Goal: Task Accomplishment & Management: Complete application form

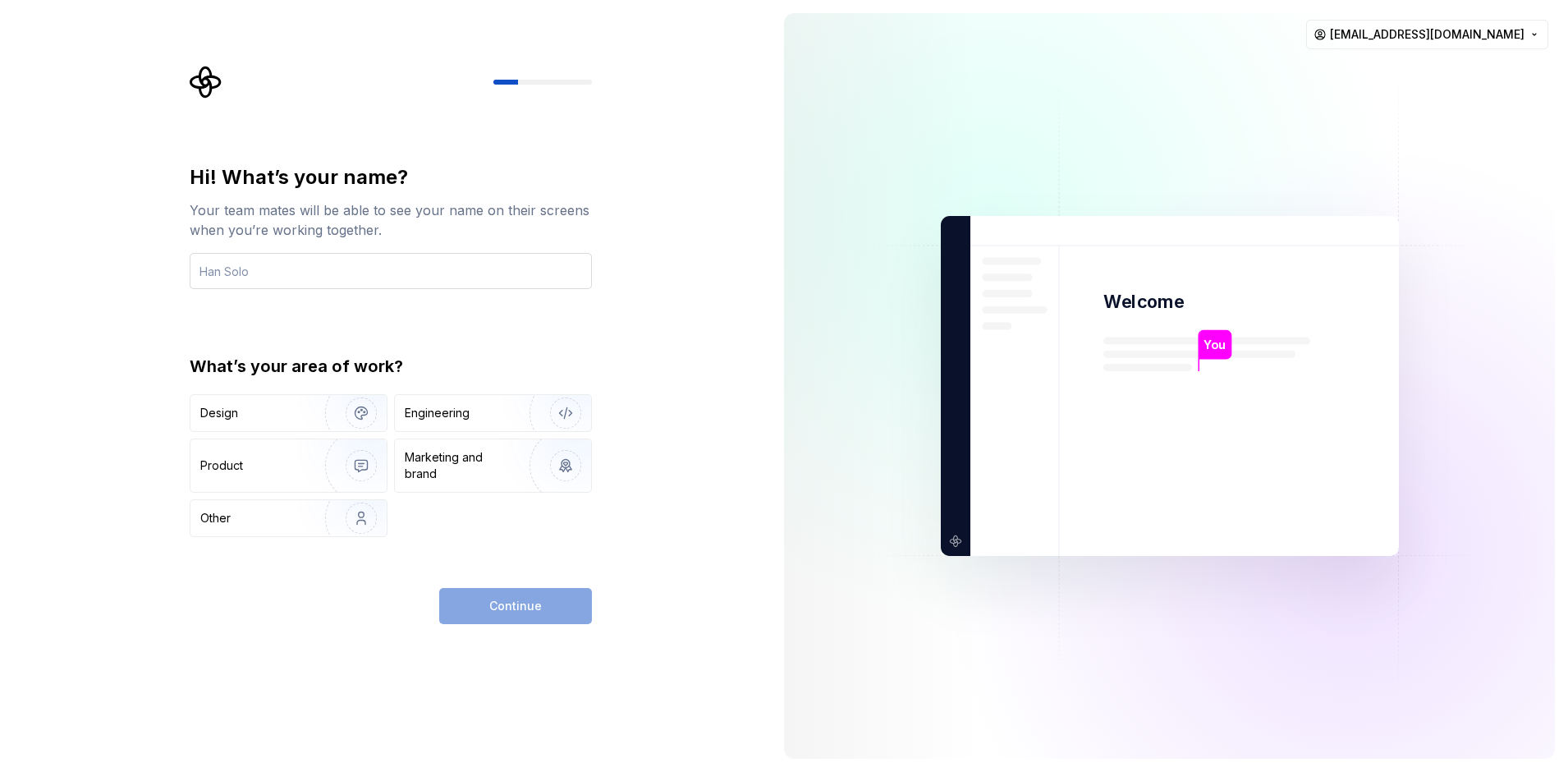
click at [264, 282] on input "text" at bounding box center [391, 271] width 402 height 36
click at [296, 265] on input "iason0" at bounding box center [391, 271] width 402 height 36
type input "iason"
click at [289, 467] on div "Product" at bounding box center [254, 466] width 108 height 17
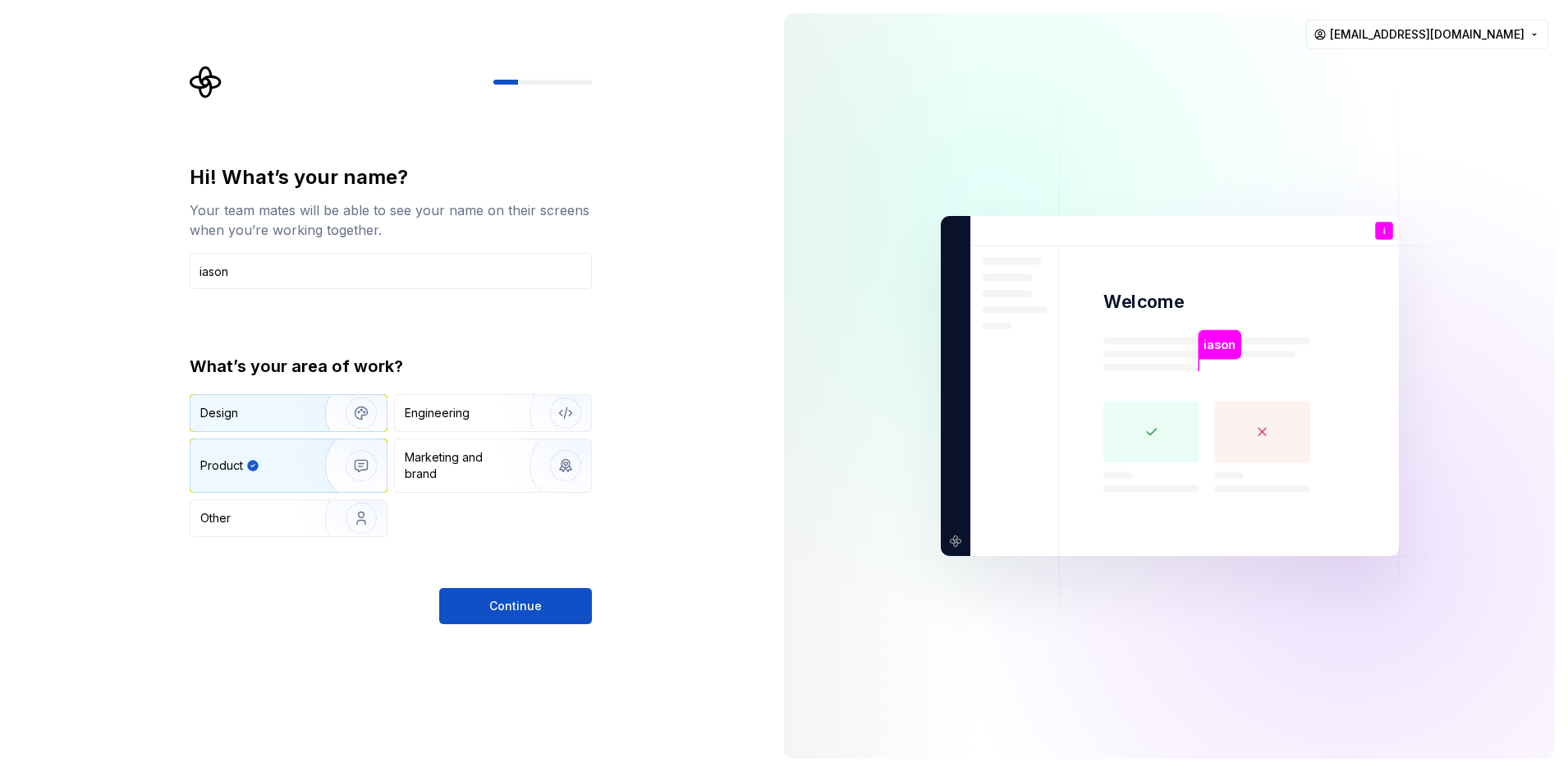
click at [345, 413] on img "button" at bounding box center [351, 413] width 105 height 110
click at [316, 472] on img "button" at bounding box center [351, 465] width 105 height 110
click at [545, 603] on button "Continue" at bounding box center [515, 606] width 152 height 36
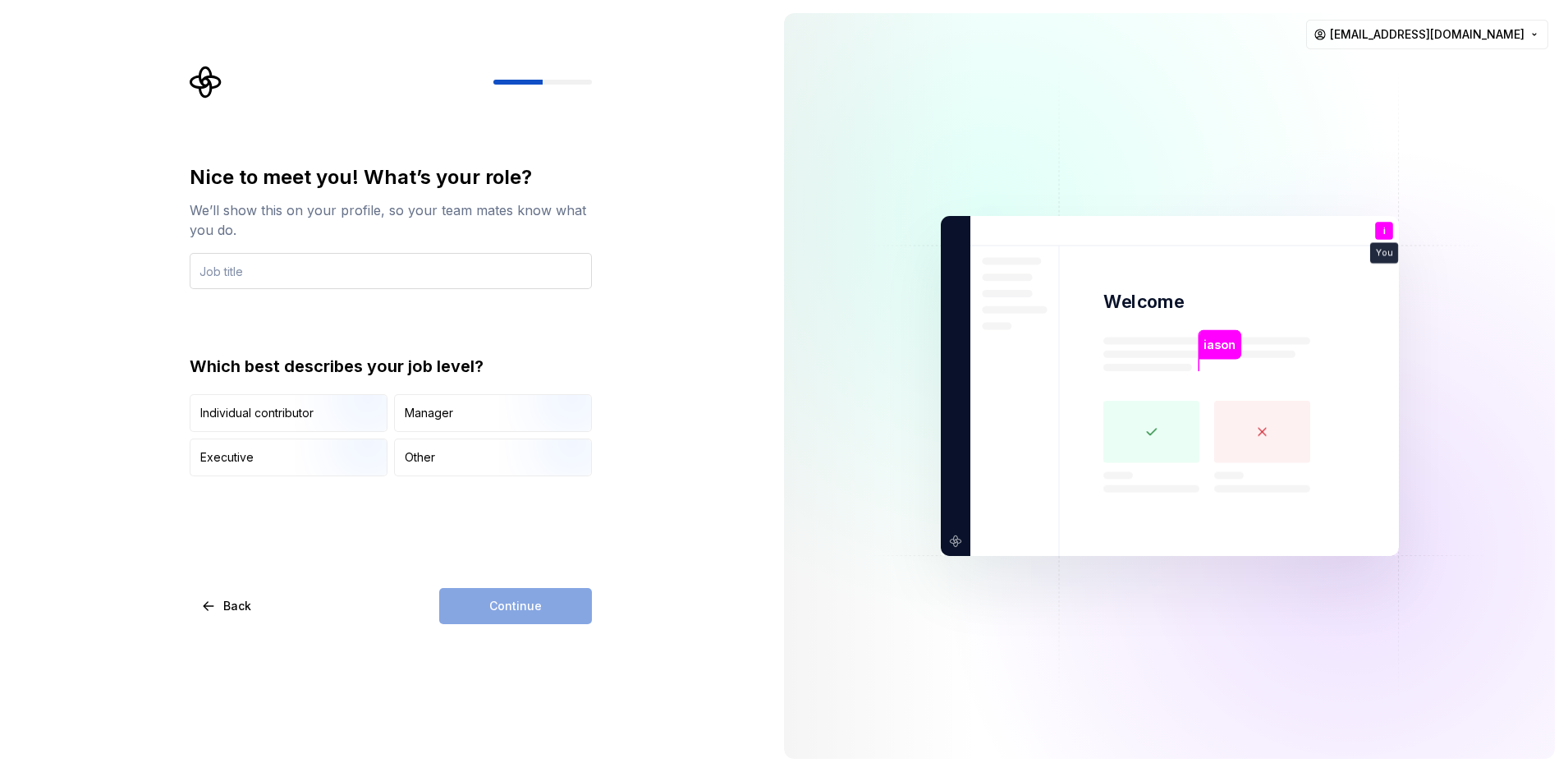
click at [293, 274] on input "text" at bounding box center [391, 271] width 402 height 36
type input "owner"
click at [295, 541] on div "Nice to meet you! What’s your role? We’ll show this on your profile, so your te…" at bounding box center [391, 394] width 402 height 460
click at [342, 411] on img "button" at bounding box center [347, 433] width 105 height 110
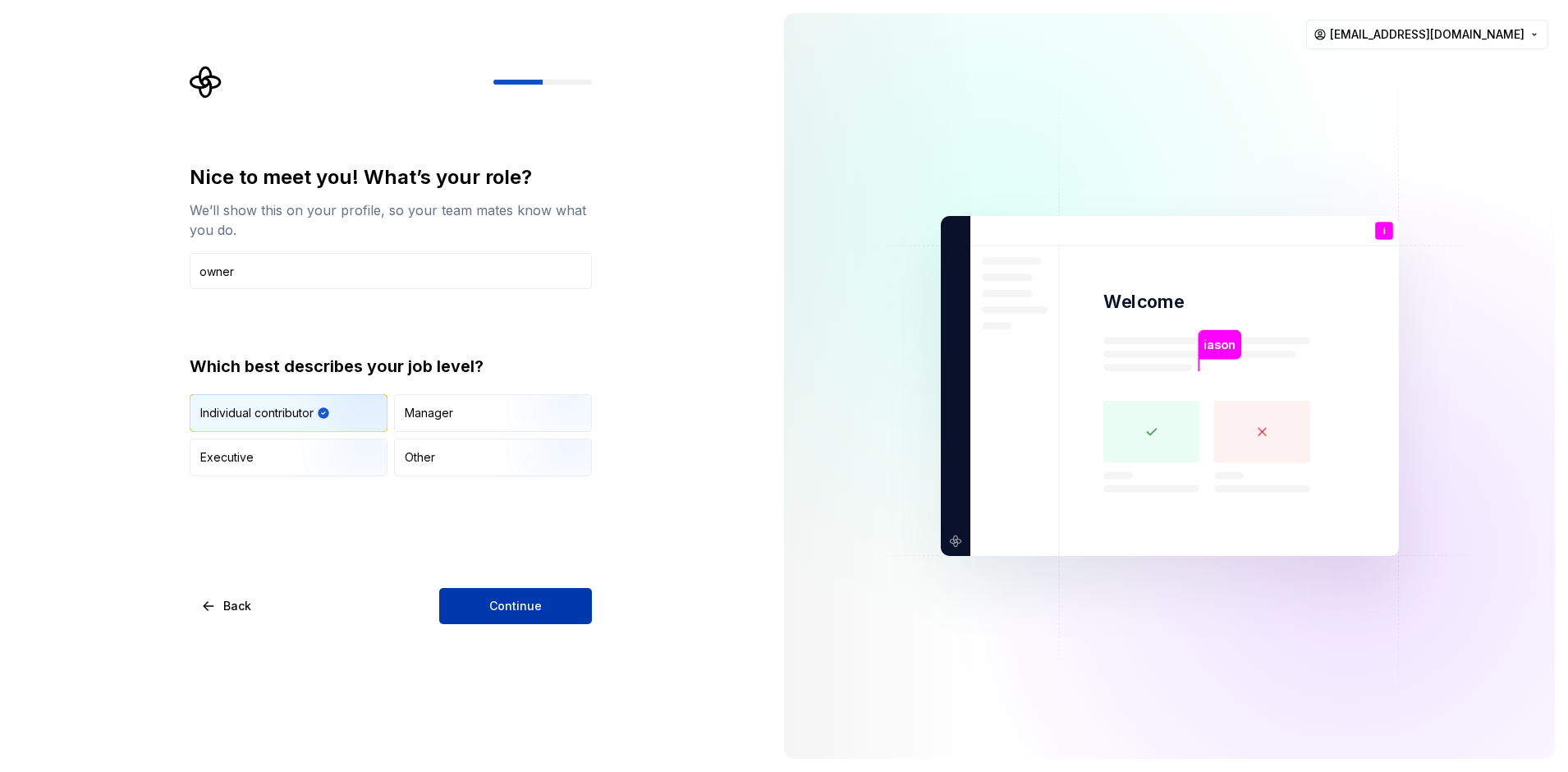
click at [495, 598] on span "Continue" at bounding box center [515, 607] width 53 height 17
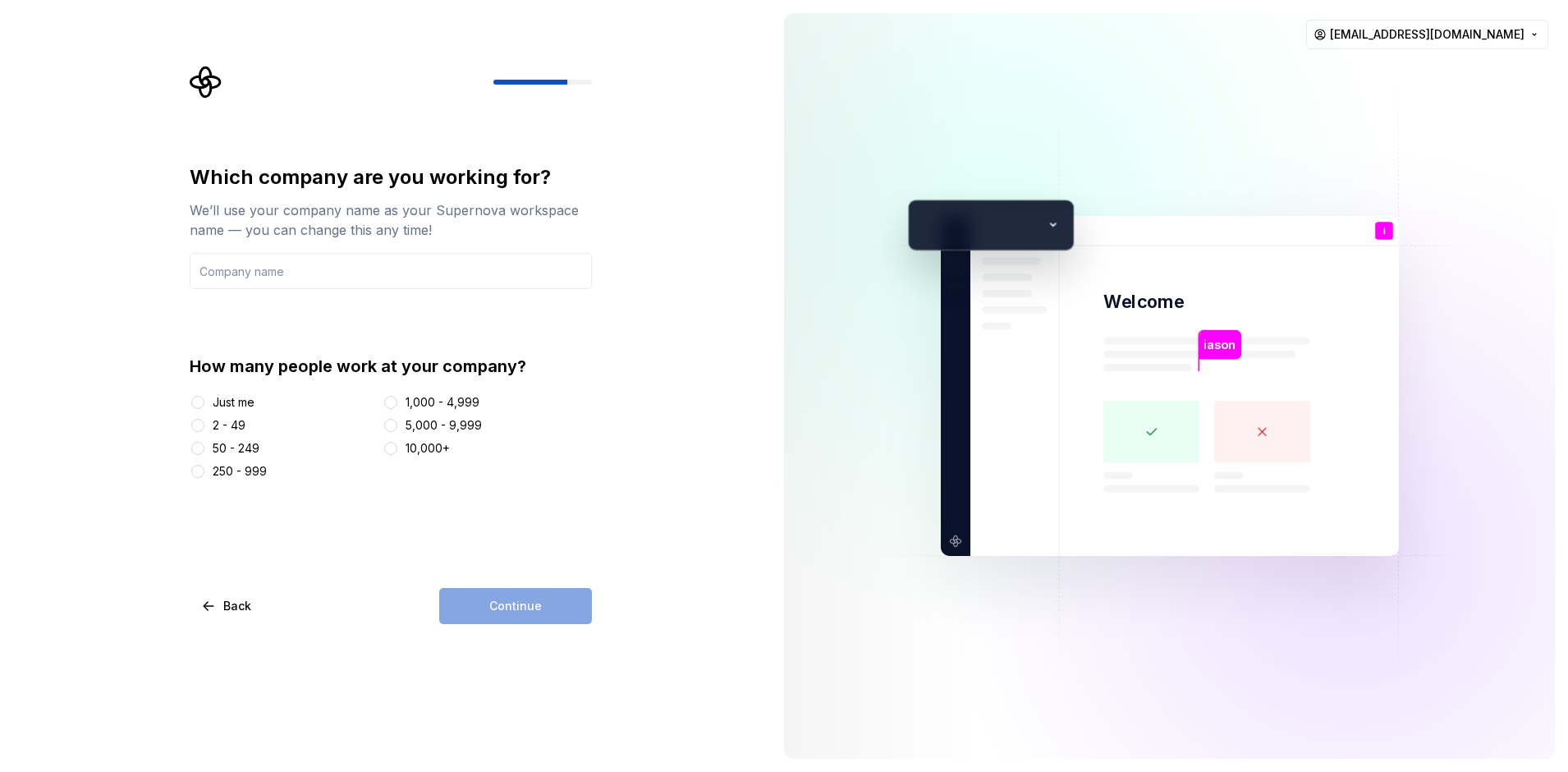
click at [232, 403] on div "Just me" at bounding box center [233, 403] width 42 height 17
click at [205, 403] on button "Just me" at bounding box center [197, 403] width 13 height 13
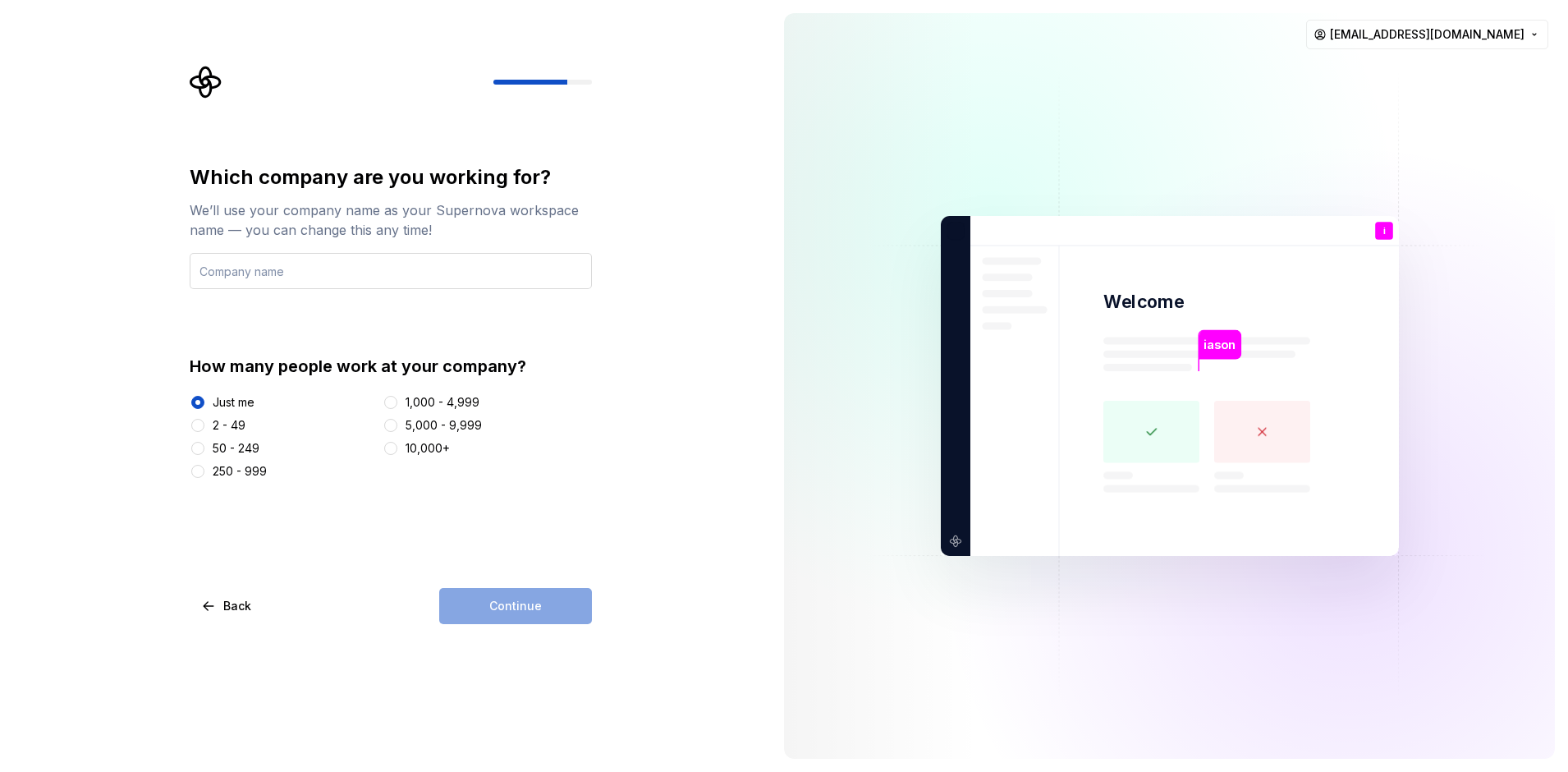
click at [289, 255] on input "text" at bounding box center [391, 271] width 402 height 36
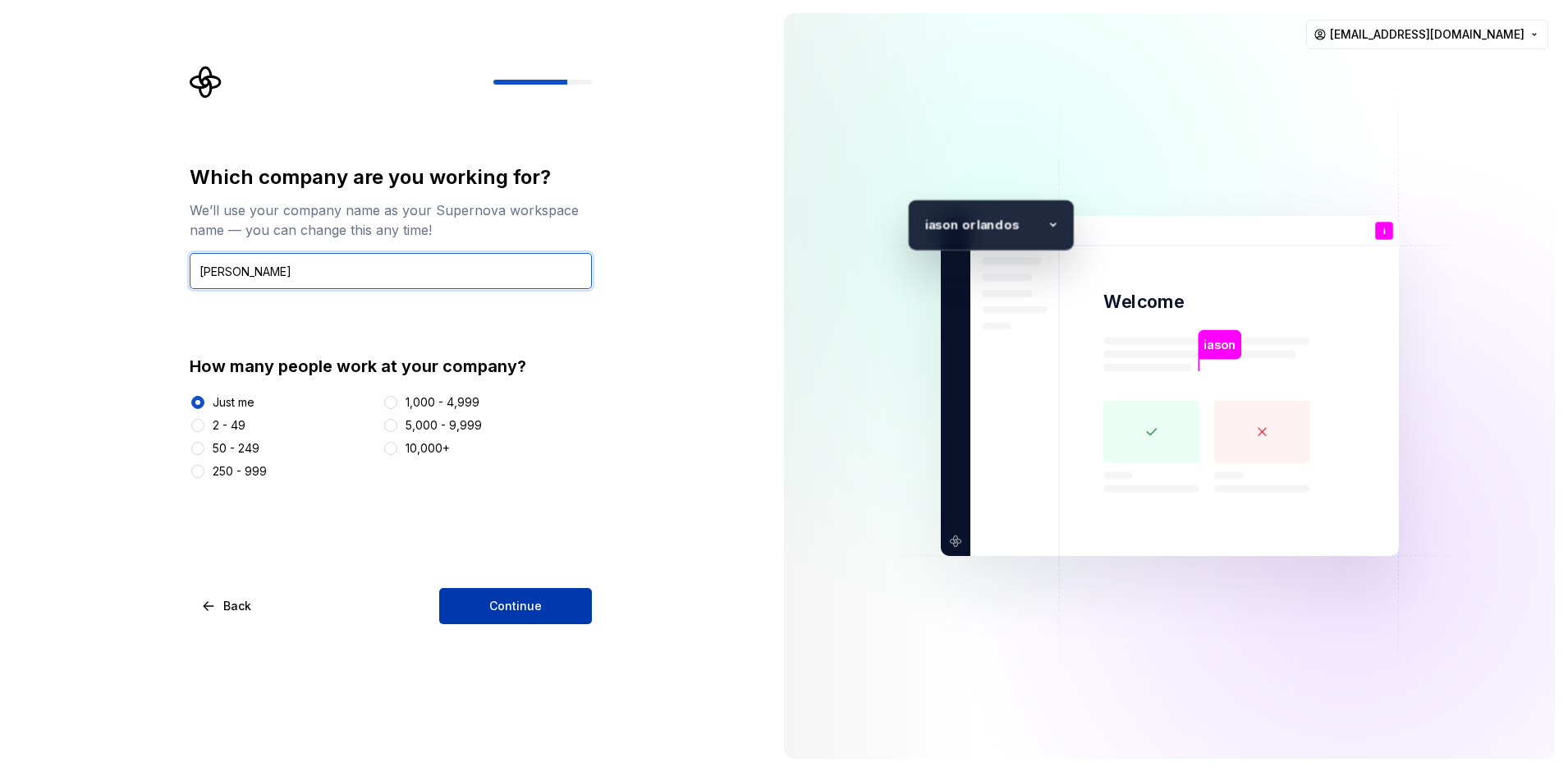
type input "[PERSON_NAME]"
click at [518, 620] on button "Continue" at bounding box center [515, 606] width 152 height 36
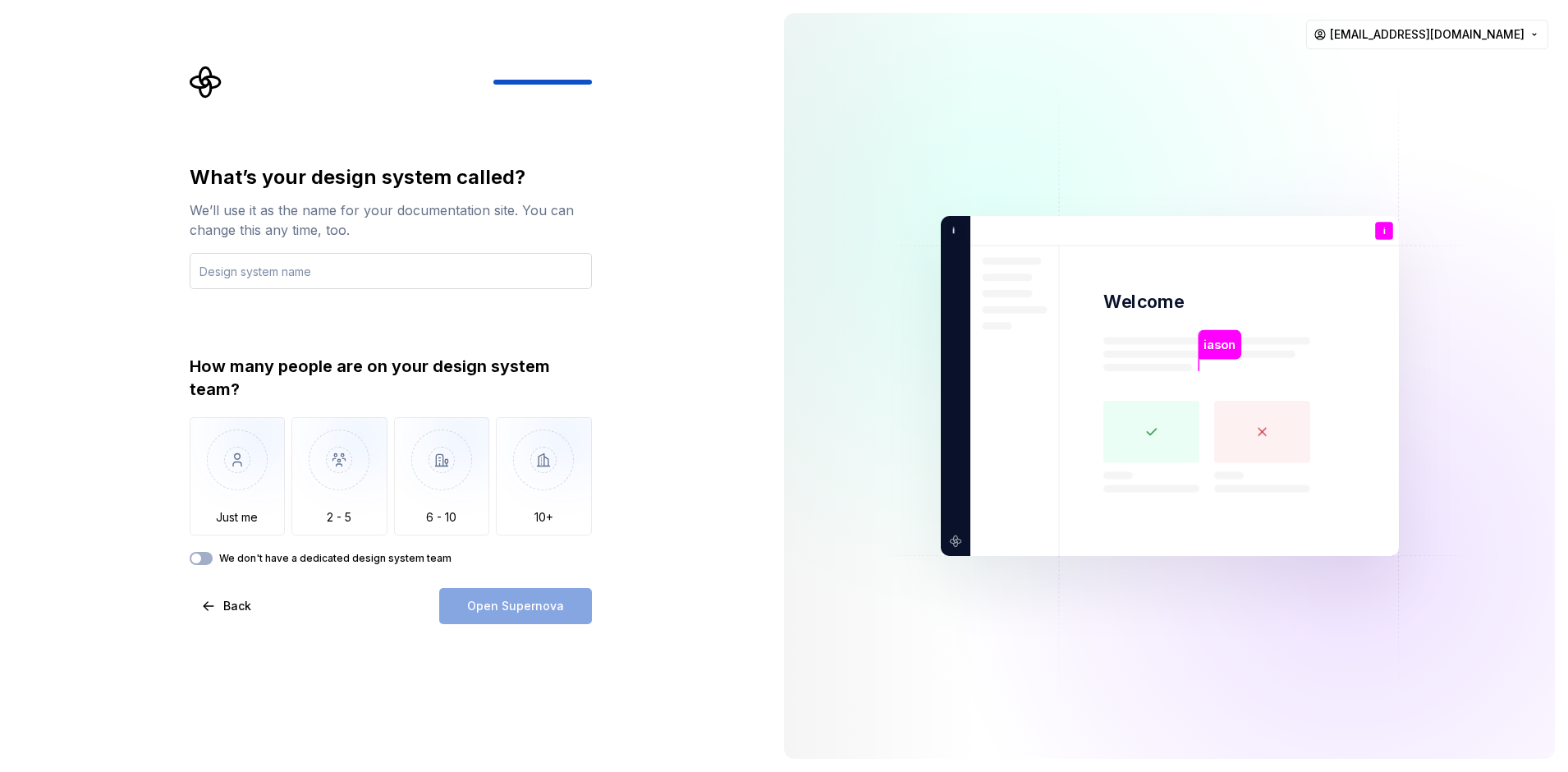
click at [271, 278] on input "text" at bounding box center [391, 271] width 402 height 36
click at [271, 280] on input "text" at bounding box center [391, 271] width 402 height 36
type input "anima"
click at [523, 677] on div "What’s your design system called? We’ll use it as the name for your documentati…" at bounding box center [385, 386] width 771 height 772
click at [336, 501] on img "button" at bounding box center [340, 472] width 96 height 110
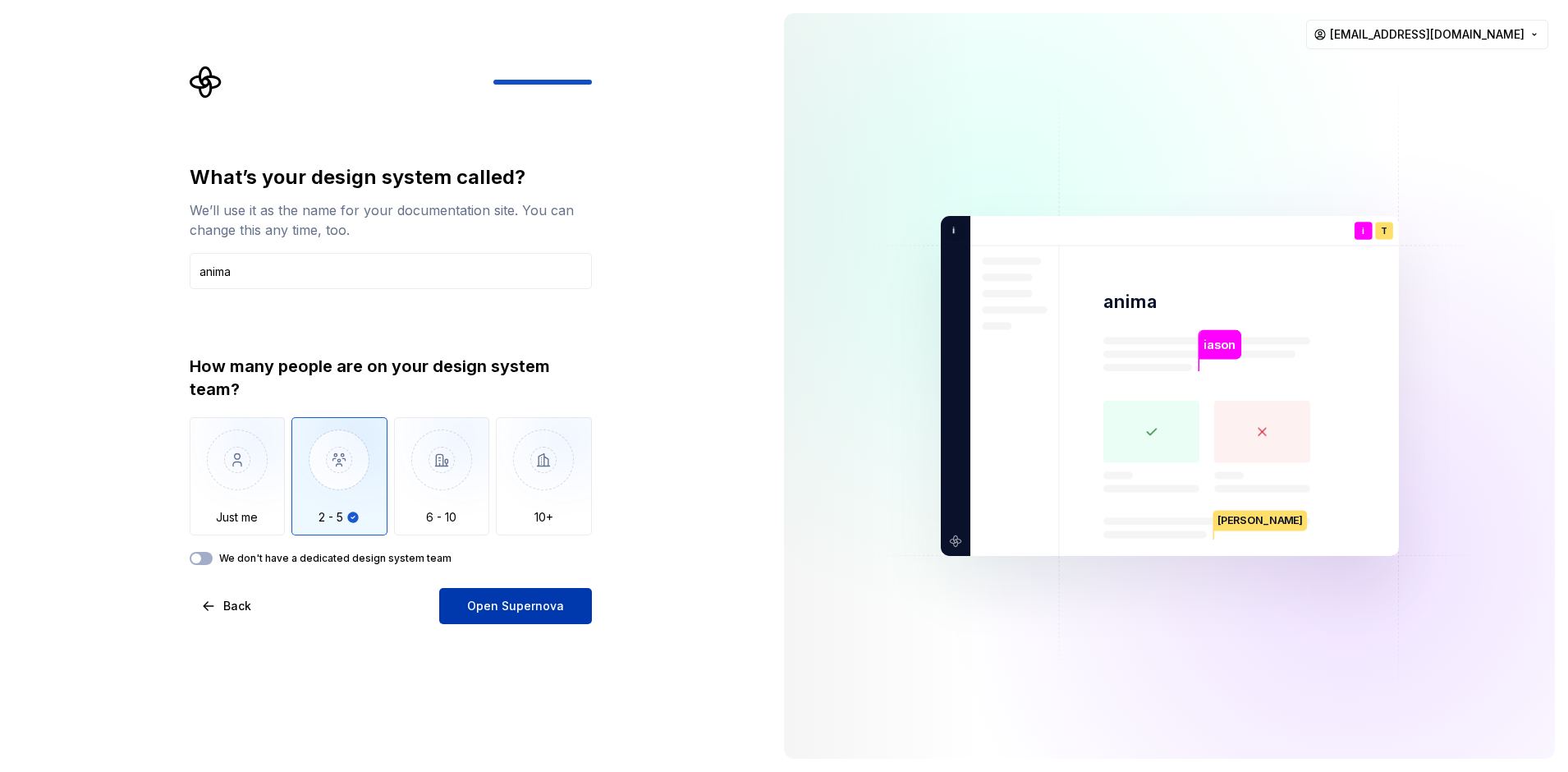
click at [510, 608] on span "Open Supernova" at bounding box center [515, 607] width 97 height 17
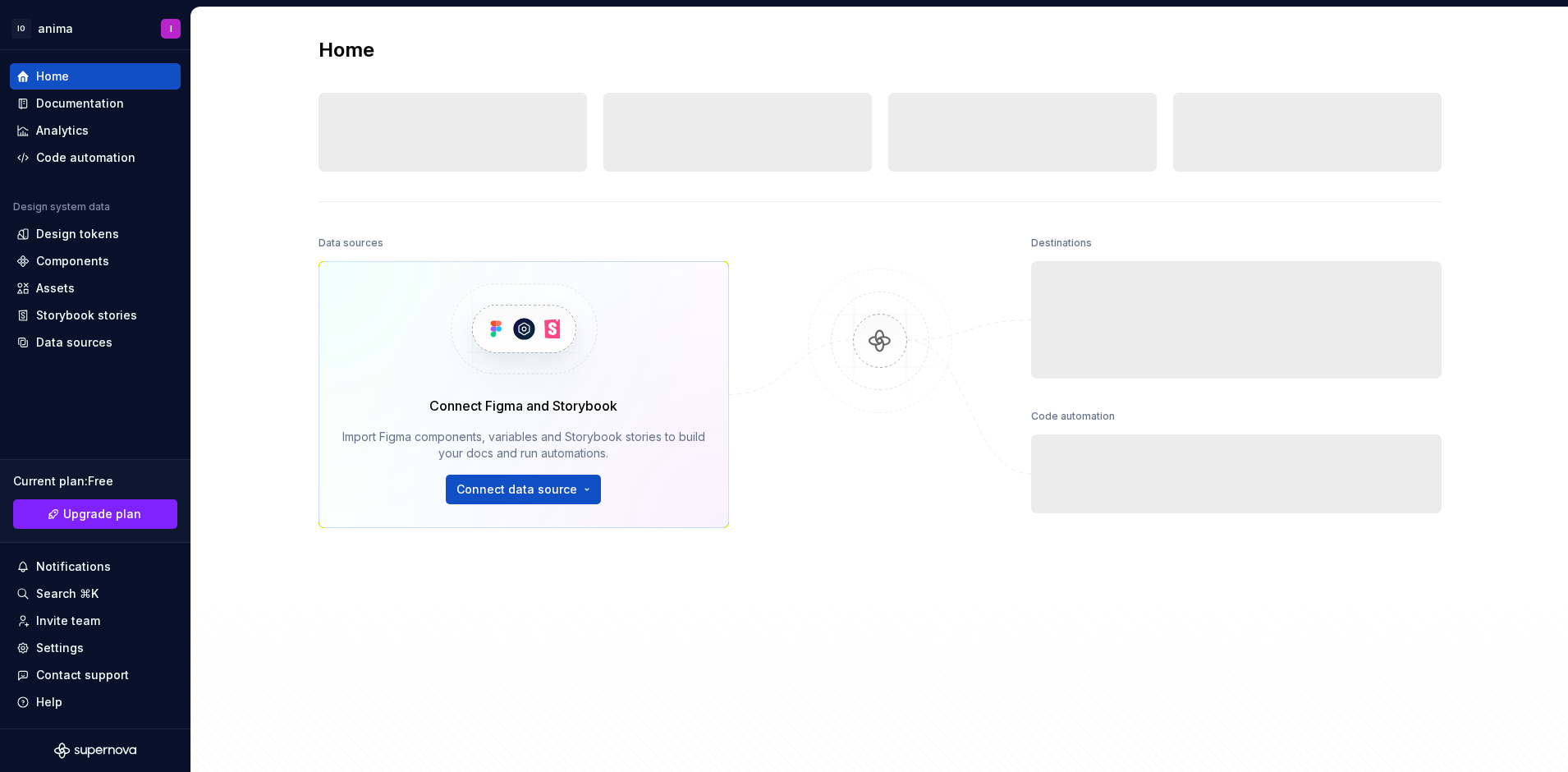
click at [619, 608] on div "Data sources Connect Figma and Storybook Import Figma components, variables and…" at bounding box center [523, 464] width 411 height 464
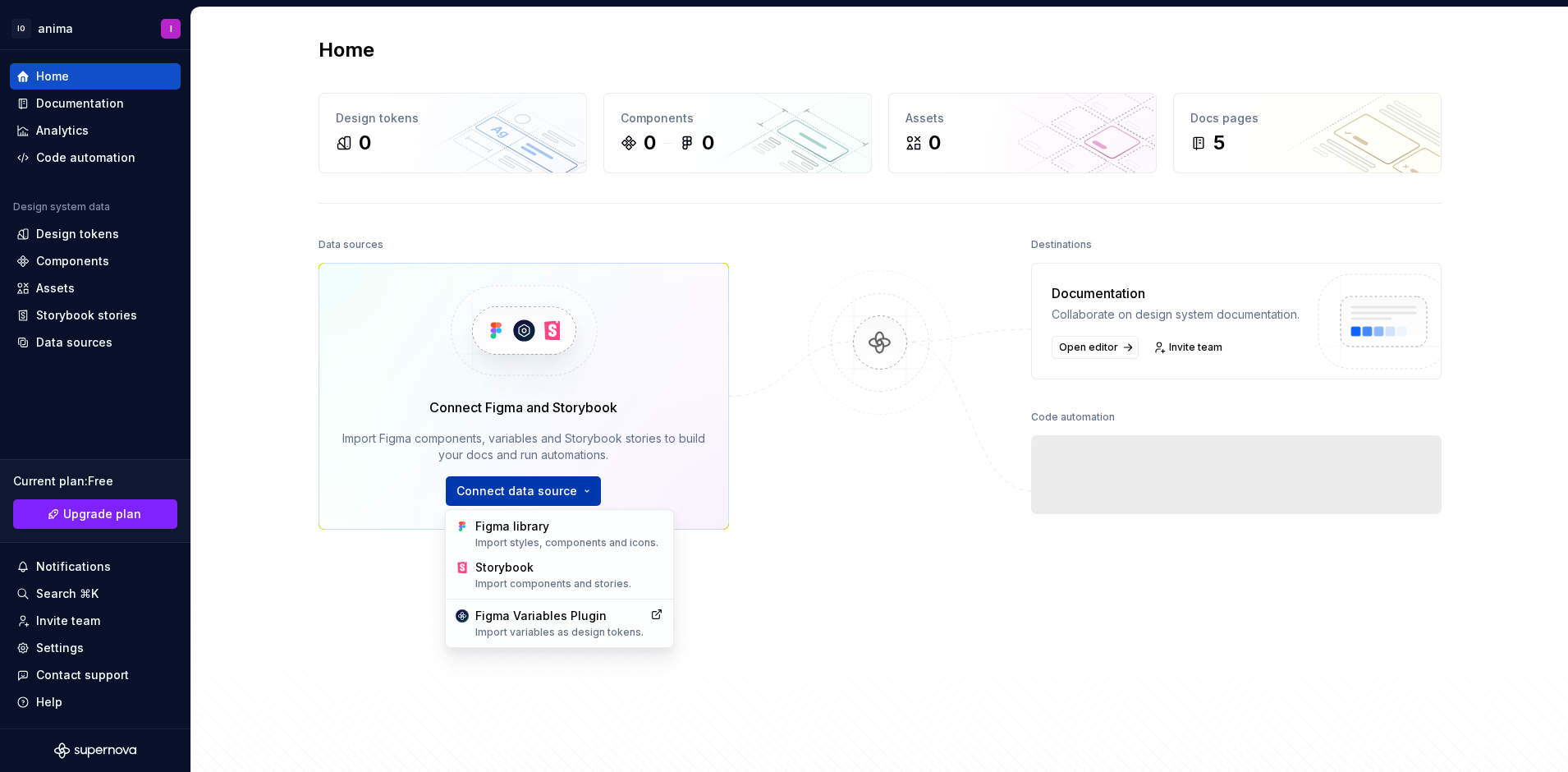
click at [522, 481] on html "IO anima I Home Documentation Analytics Code automation Design system data Desi…" at bounding box center [784, 386] width 1568 height 772
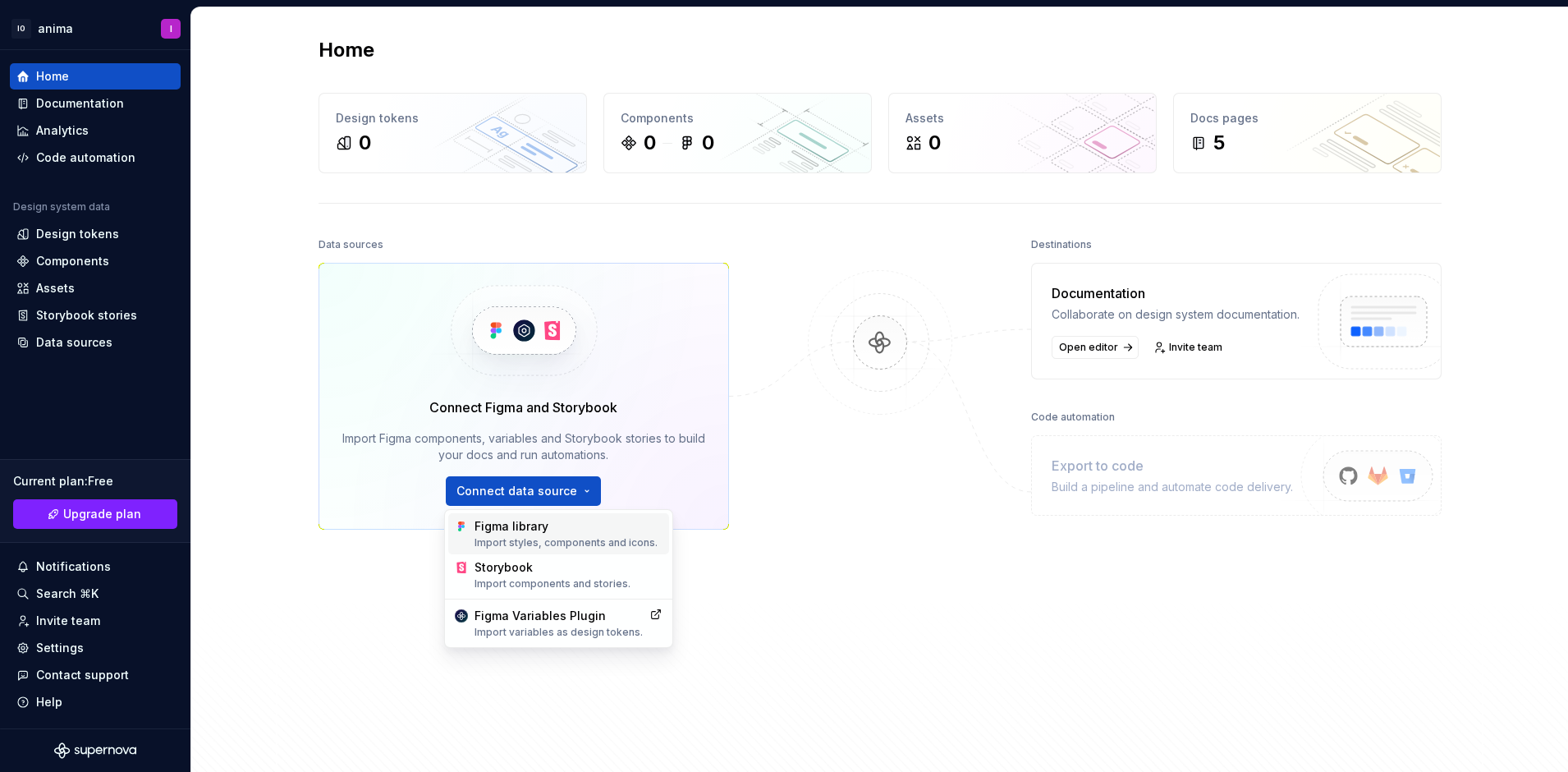
click at [520, 537] on div "Import styles, components and icons." at bounding box center [569, 543] width 188 height 13
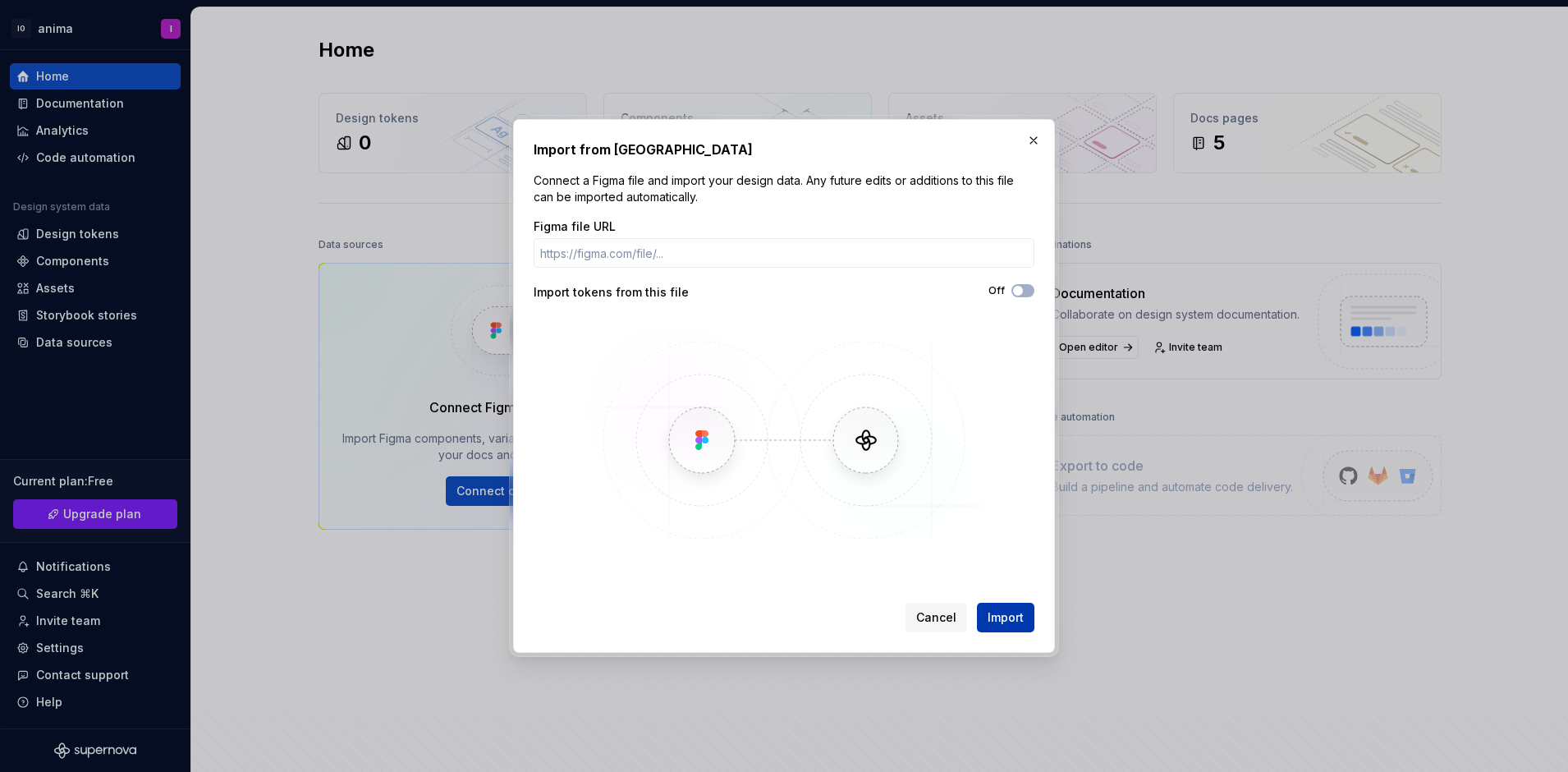
click at [1008, 608] on button "Import" at bounding box center [1006, 618] width 57 height 30
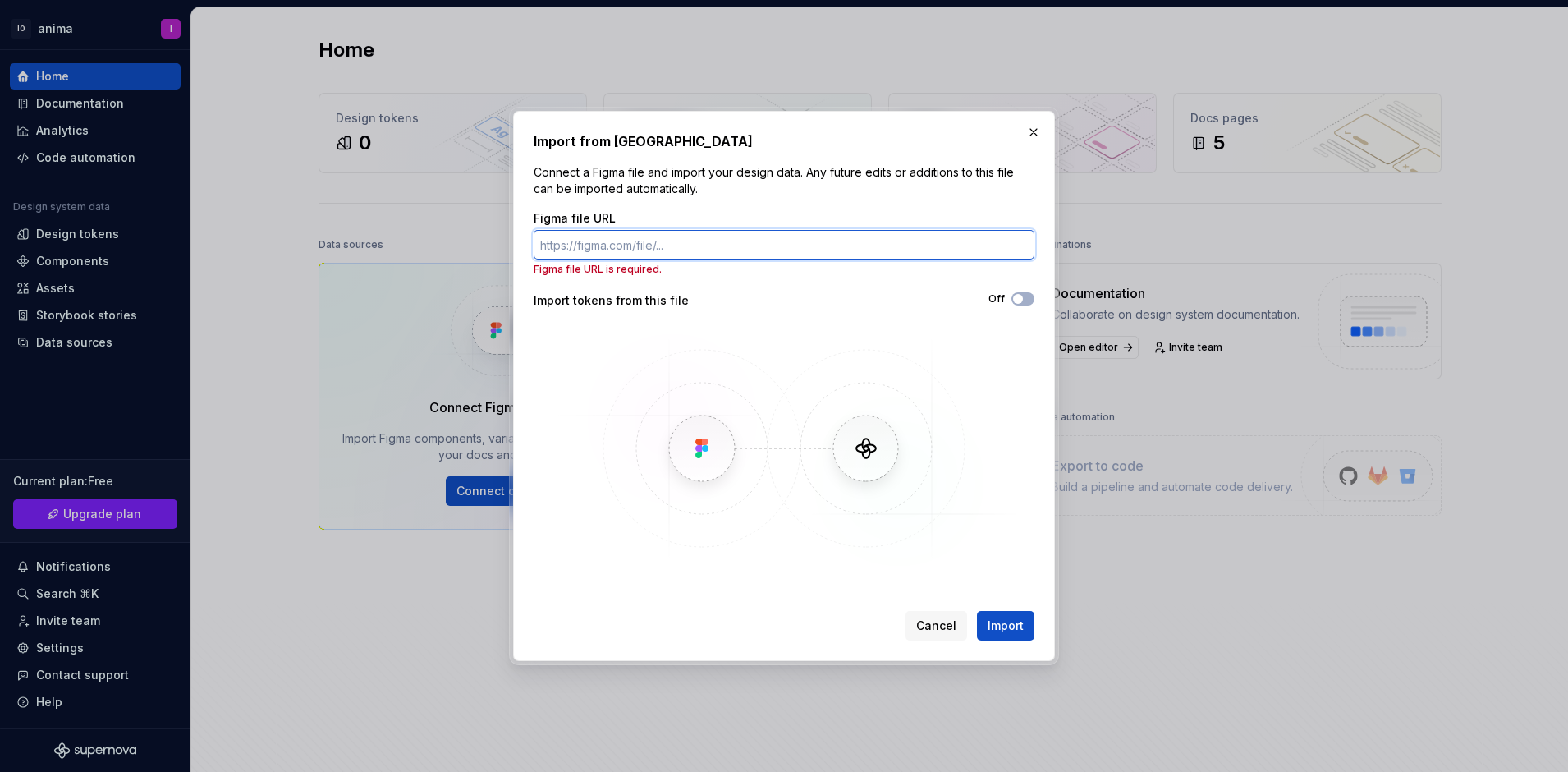
paste input "[URL][DOMAIN_NAME]"
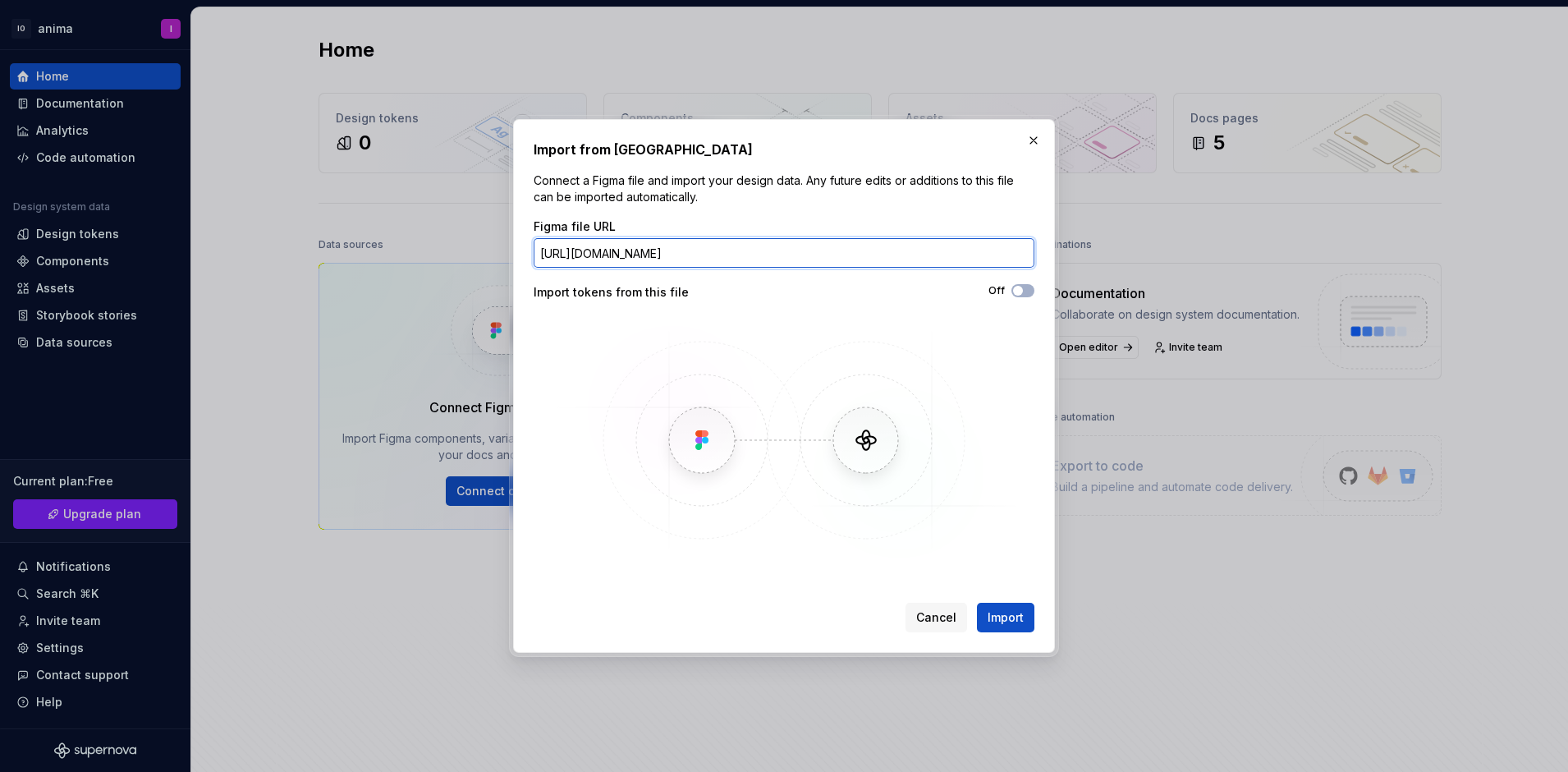
scroll to position [0, 353]
type input "[URL][DOMAIN_NAME]"
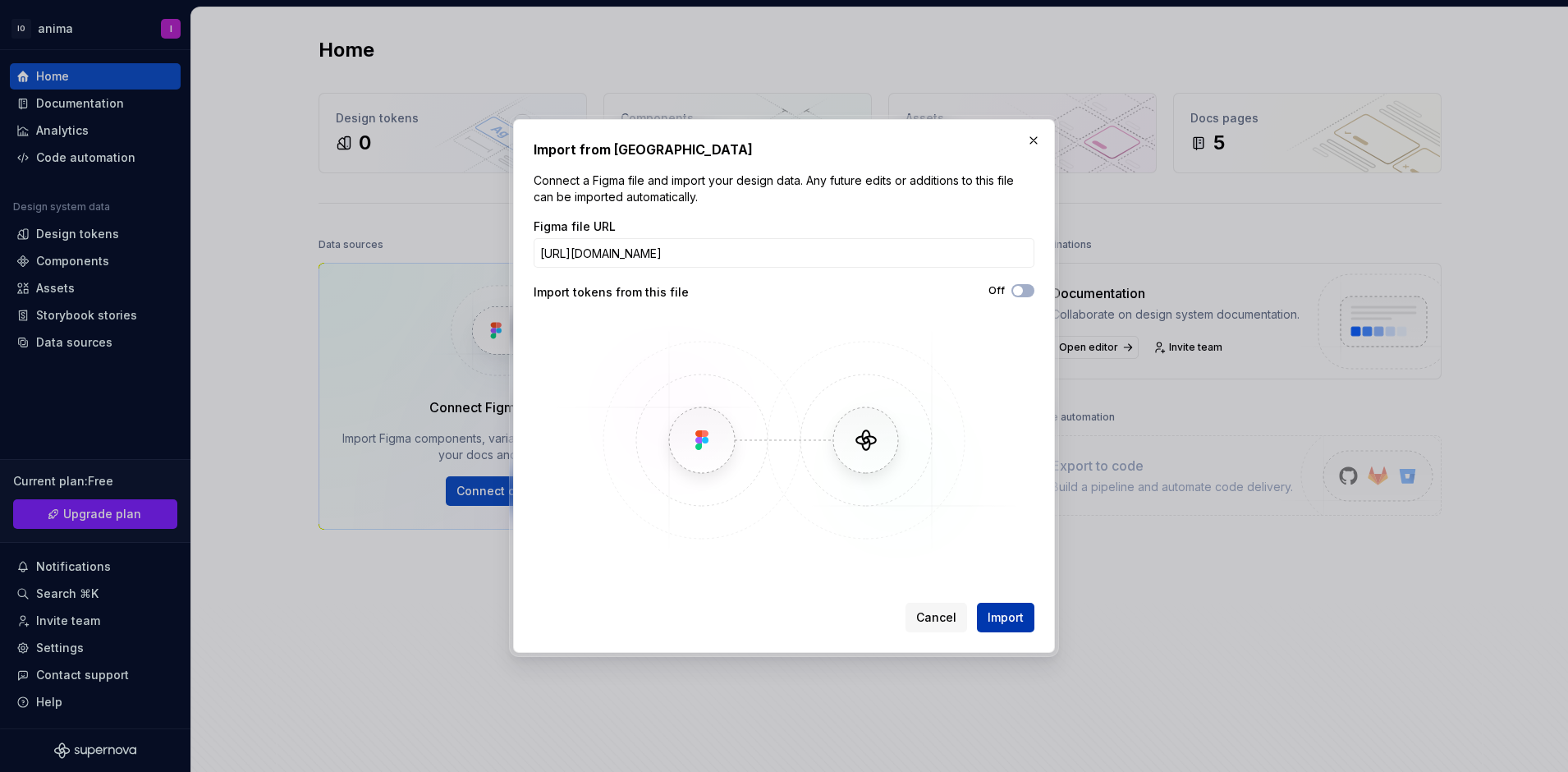
scroll to position [0, 0]
click at [1012, 612] on span "Import" at bounding box center [1005, 618] width 36 height 17
click at [1006, 620] on span "Import" at bounding box center [1005, 618] width 36 height 17
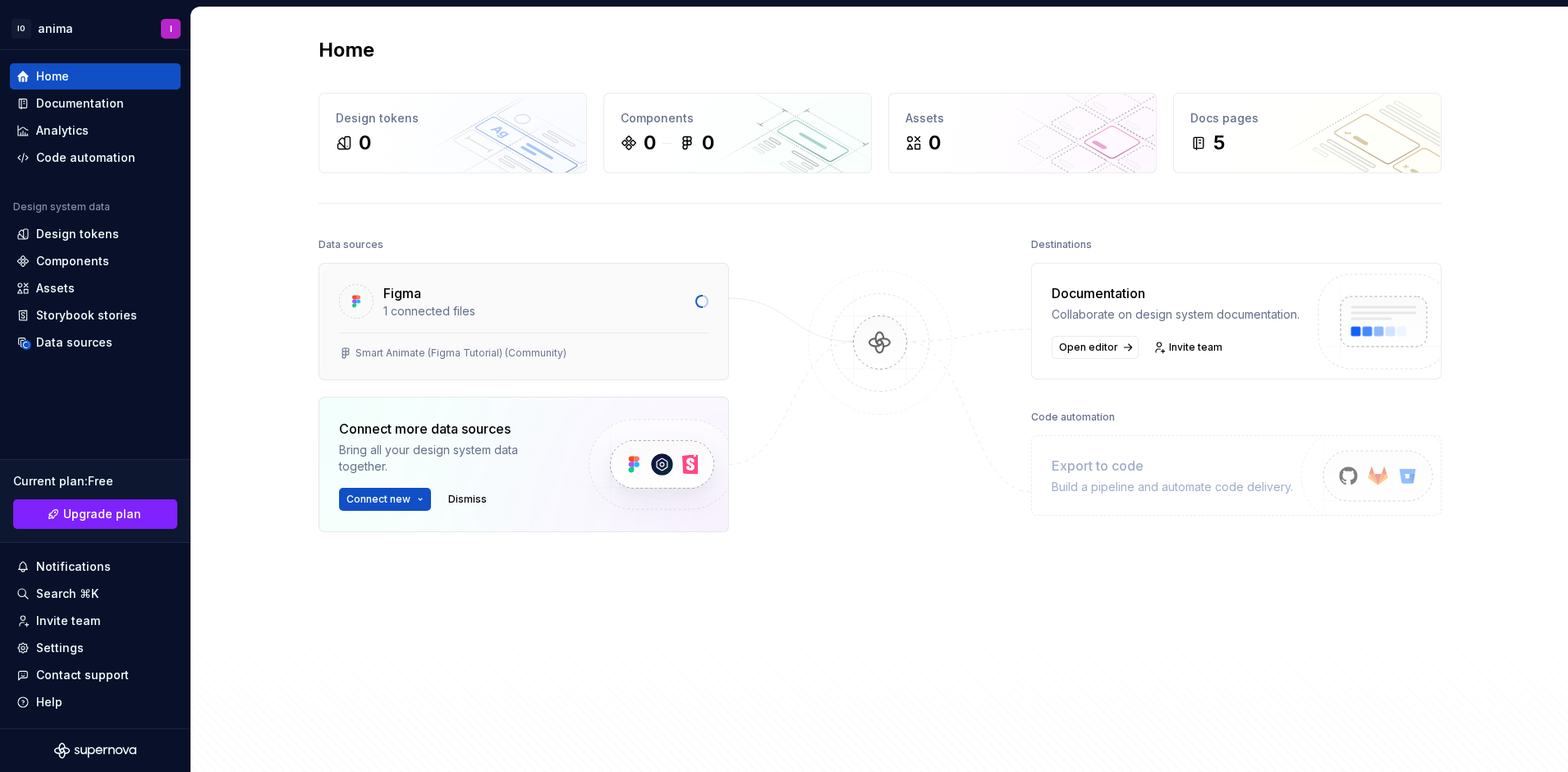
click at [503, 364] on div "Smart Animate (Figma Tutorial) (Community)" at bounding box center [523, 356] width 409 height 47
click at [513, 322] on div "Figma 1 connected files" at bounding box center [523, 298] width 409 height 69
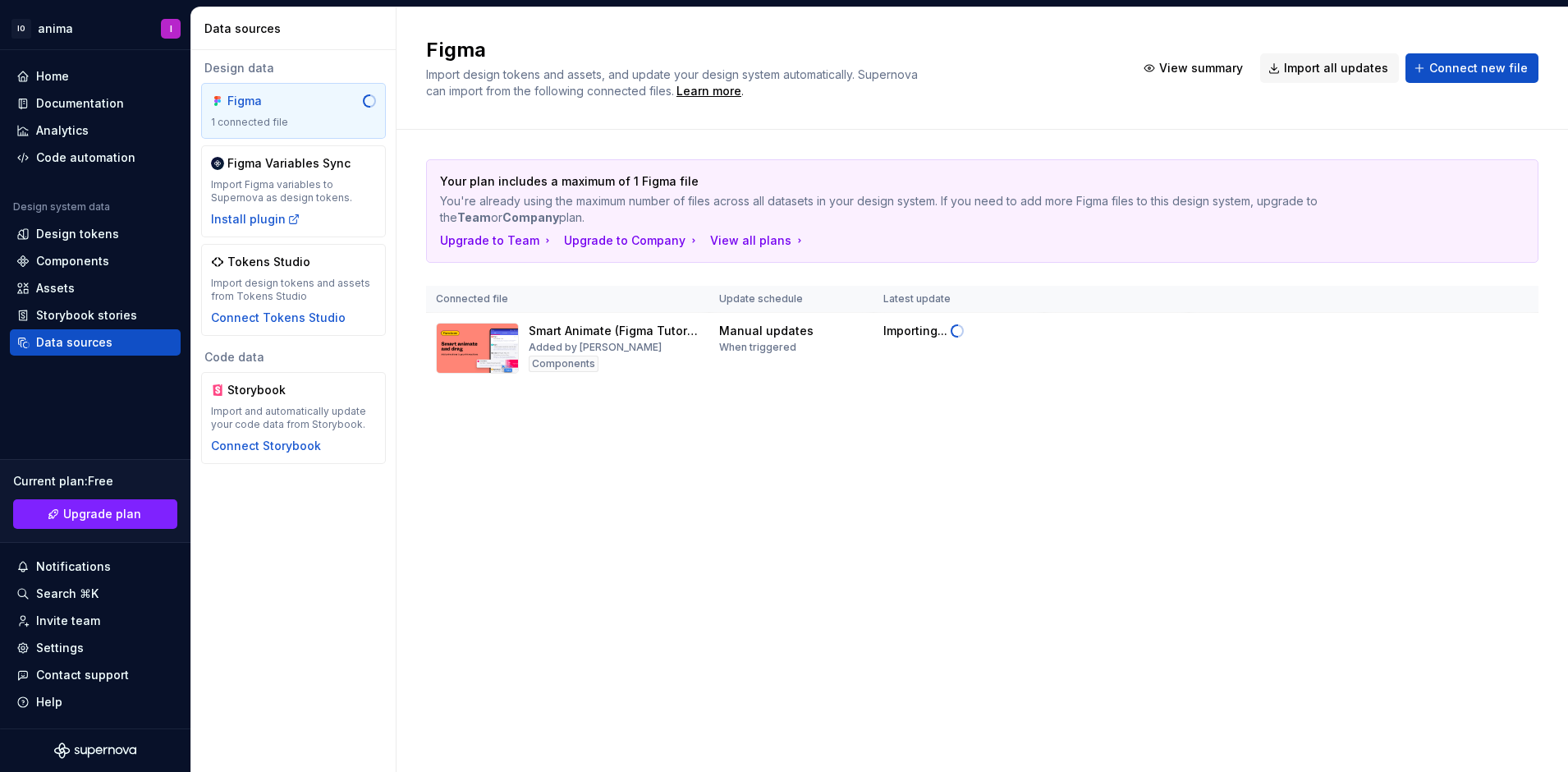
click at [623, 457] on div "Figma Import design tokens and assets, and update your design system automatica…" at bounding box center [983, 390] width 1172 height 765
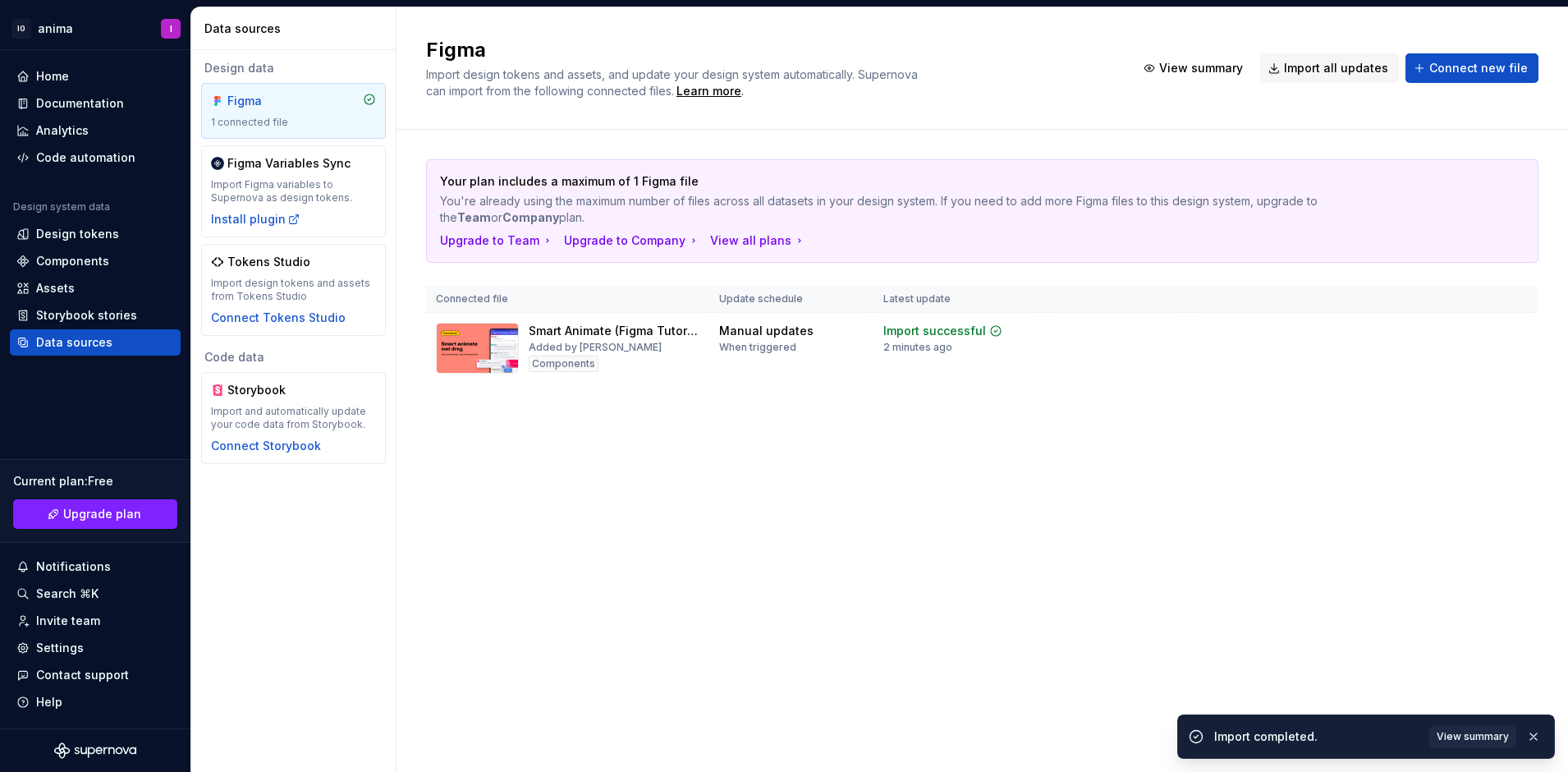
click at [843, 423] on div "Your plan includes a maximum of 1 Figma file You're already using the maximum n…" at bounding box center [983, 288] width 1113 height 317
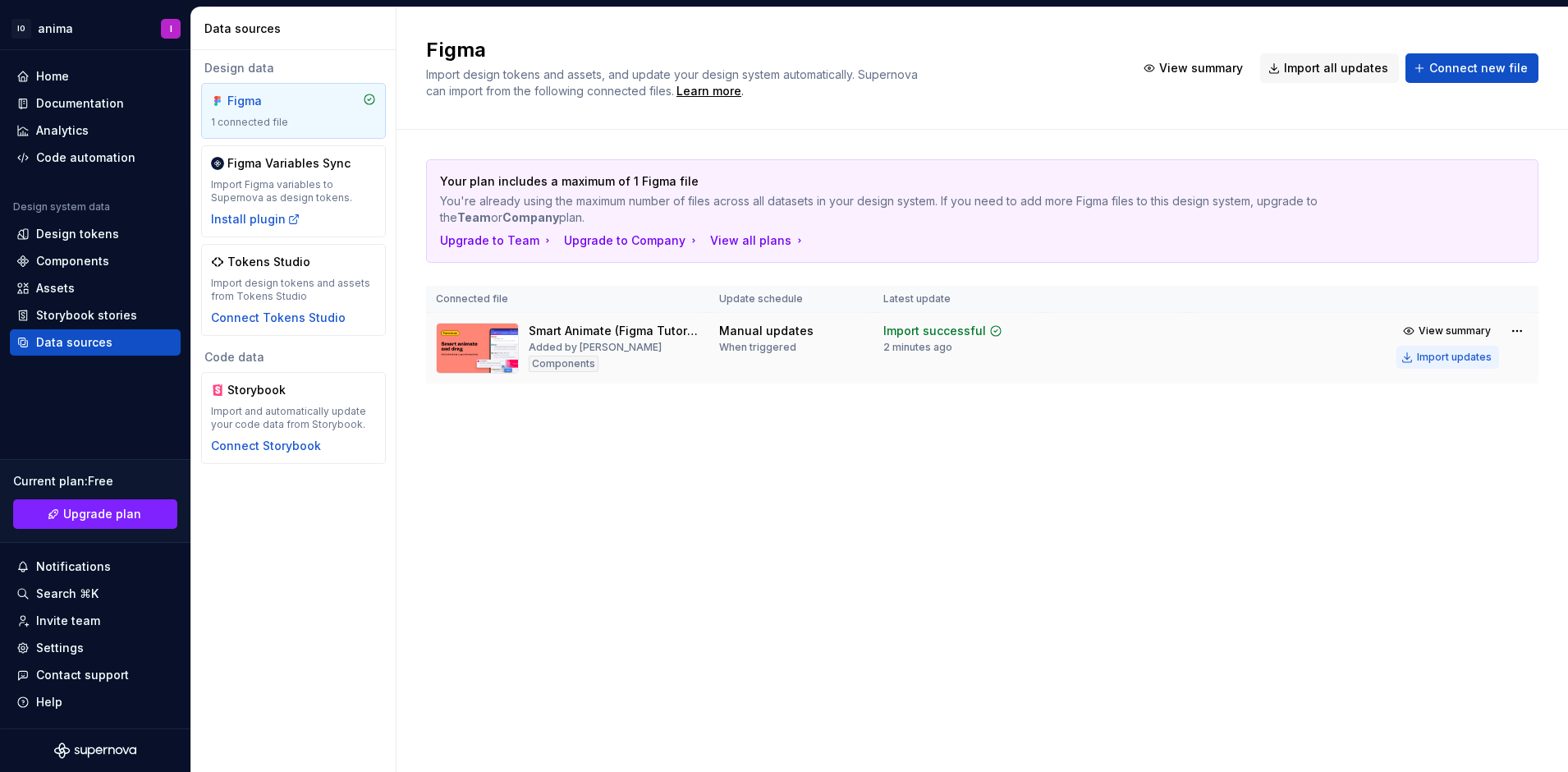
click at [1451, 354] on div "Import updates" at bounding box center [1454, 357] width 75 height 13
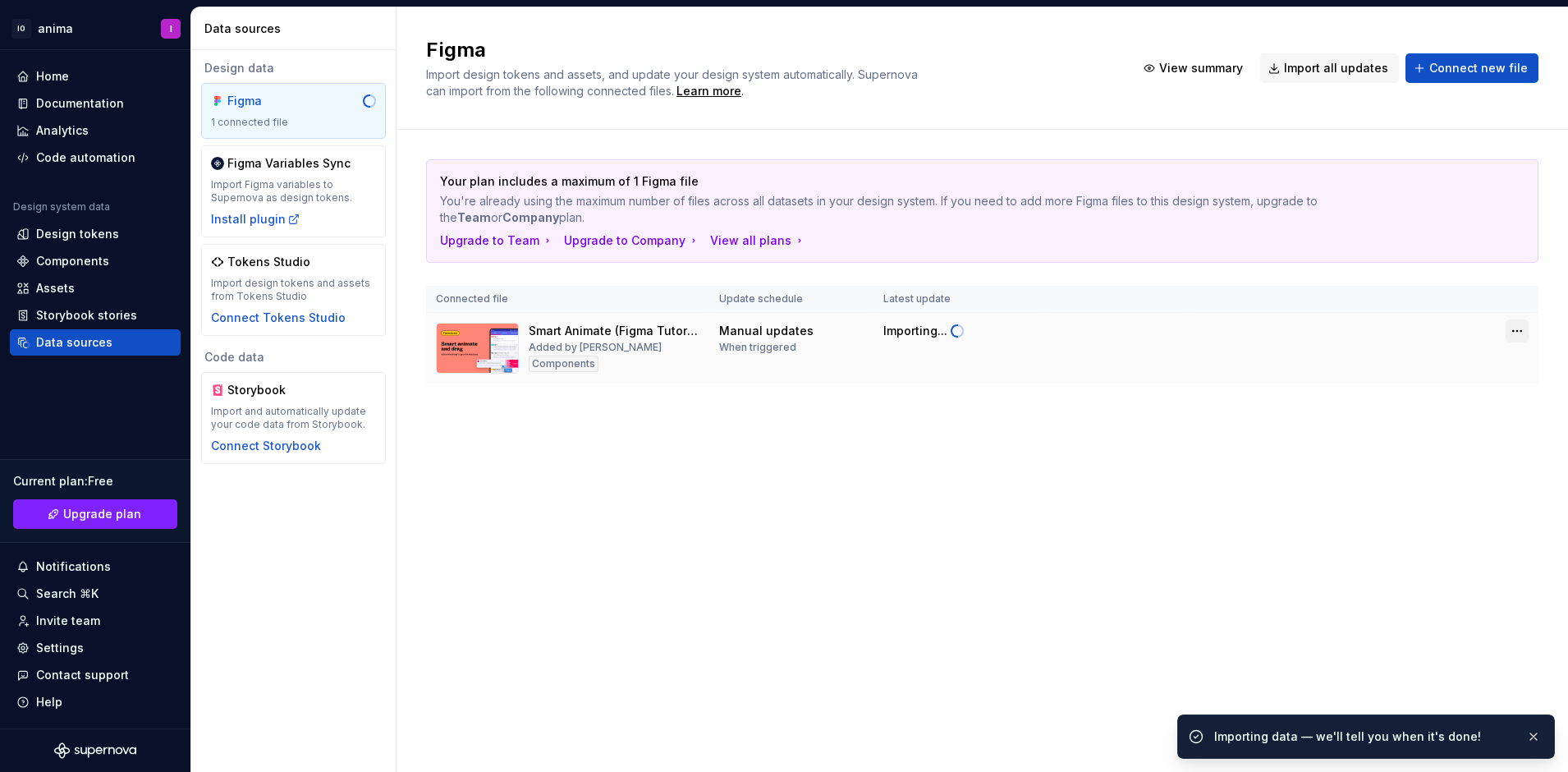
click at [1517, 333] on html "IO anima I Home Documentation Analytics Code automation Design system data Desi…" at bounding box center [784, 386] width 1568 height 772
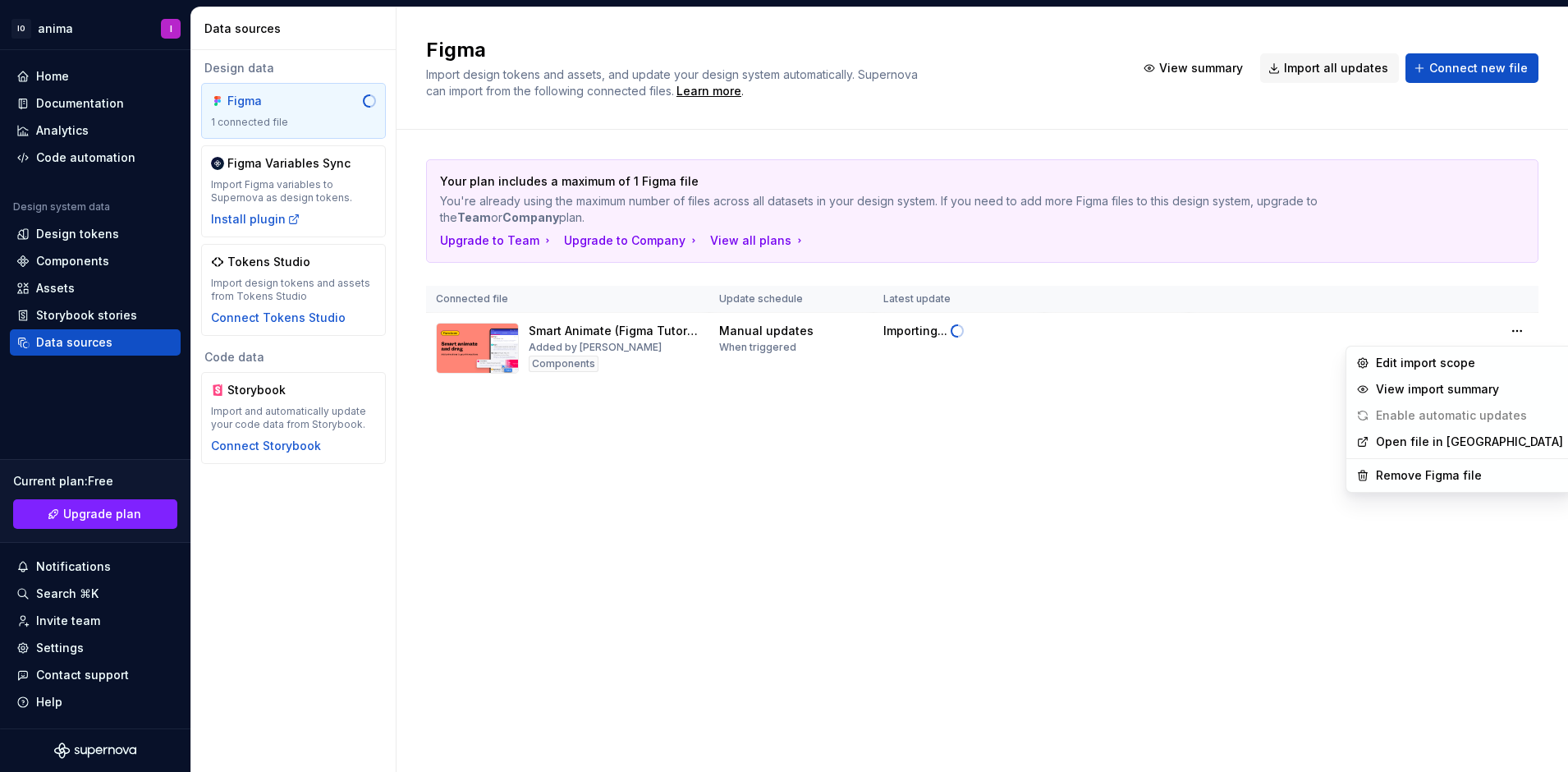
click at [1436, 444] on link "Open file in [GEOGRAPHIC_DATA]" at bounding box center [1469, 442] width 187 height 17
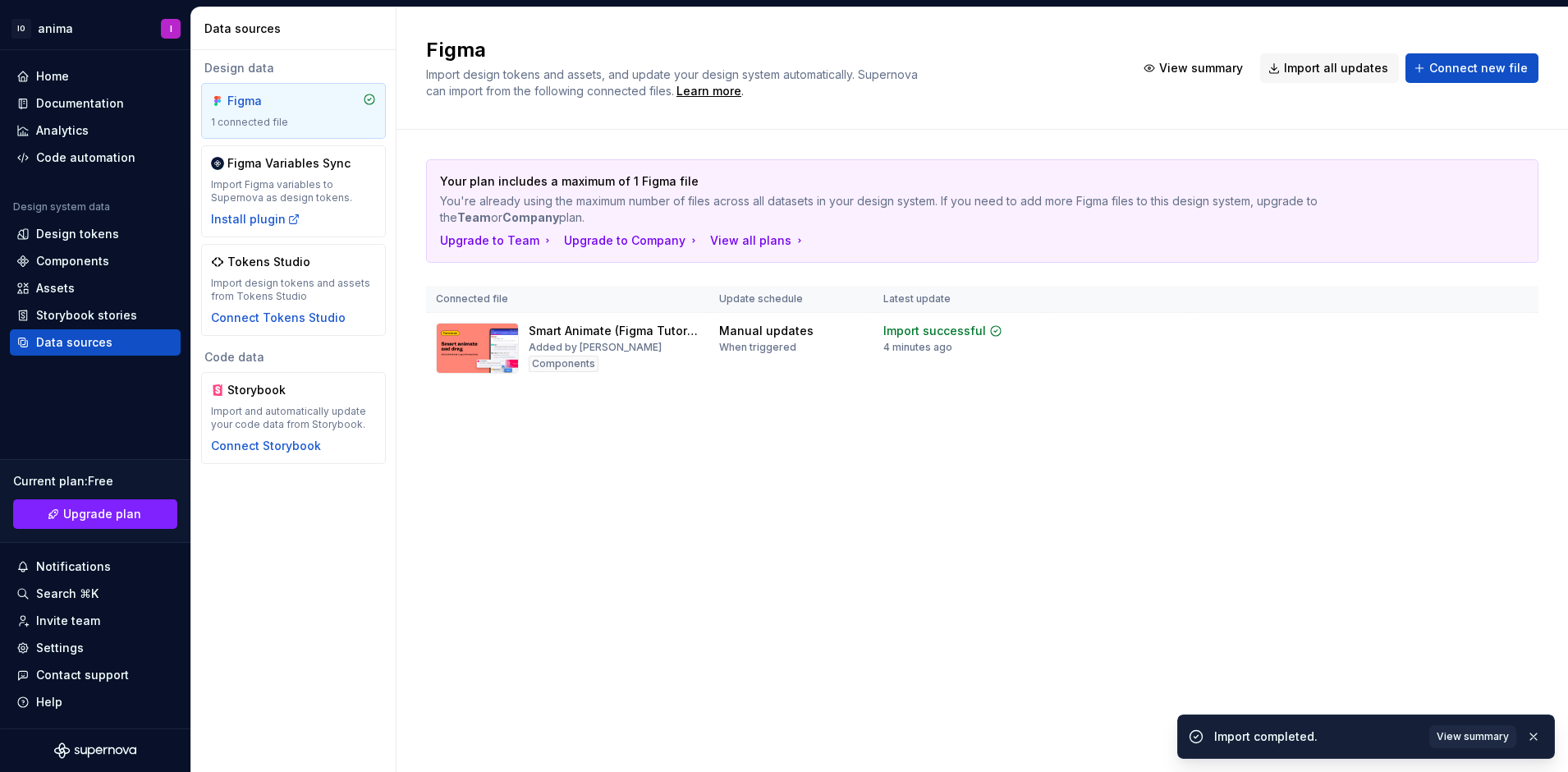
click at [892, 396] on div "Your plan includes a maximum of 1 Figma file You're already using the maximum n…" at bounding box center [983, 288] width 1113 height 317
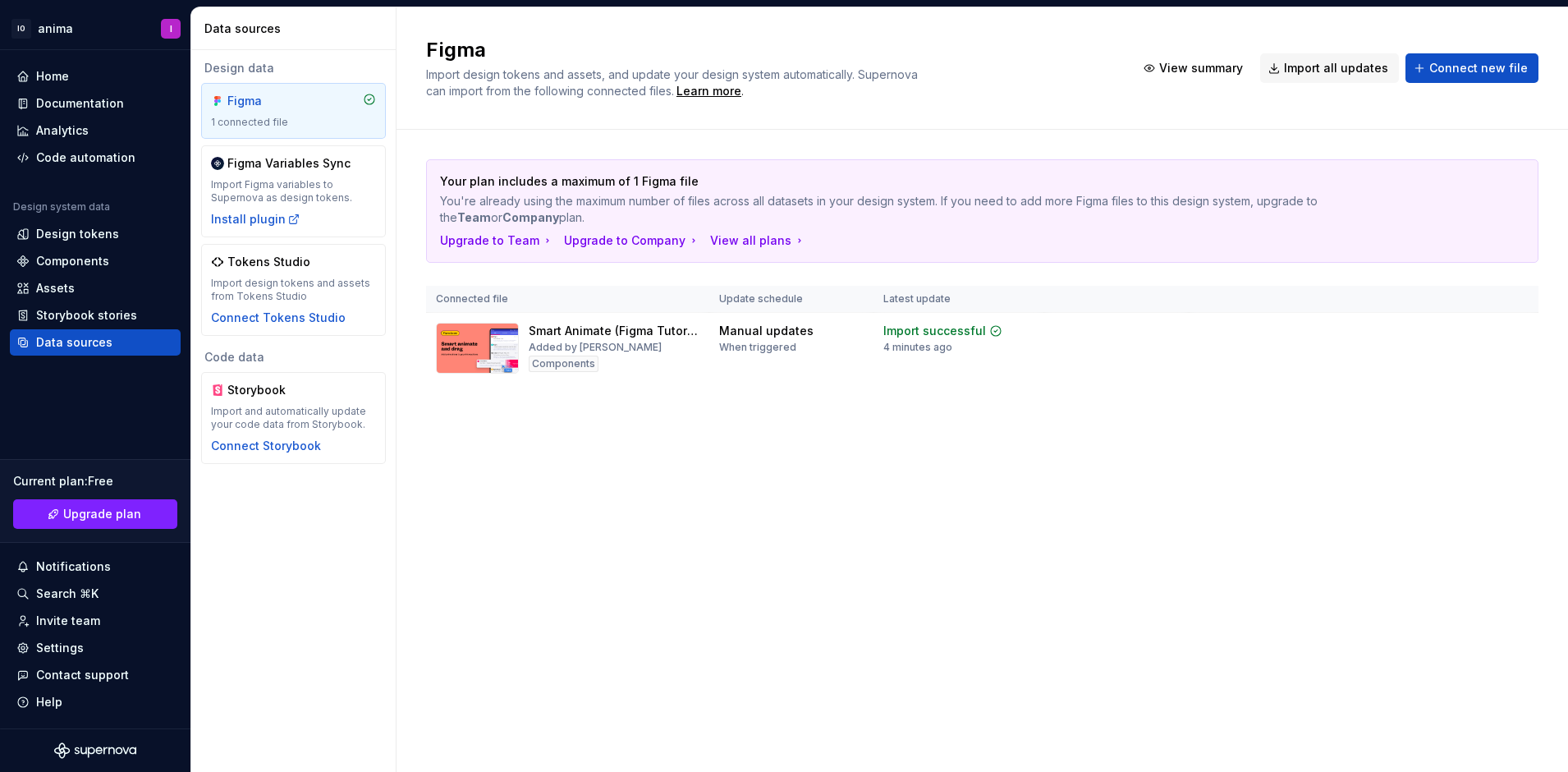
click at [1455, 334] on span "View summary" at bounding box center [1454, 331] width 72 height 13
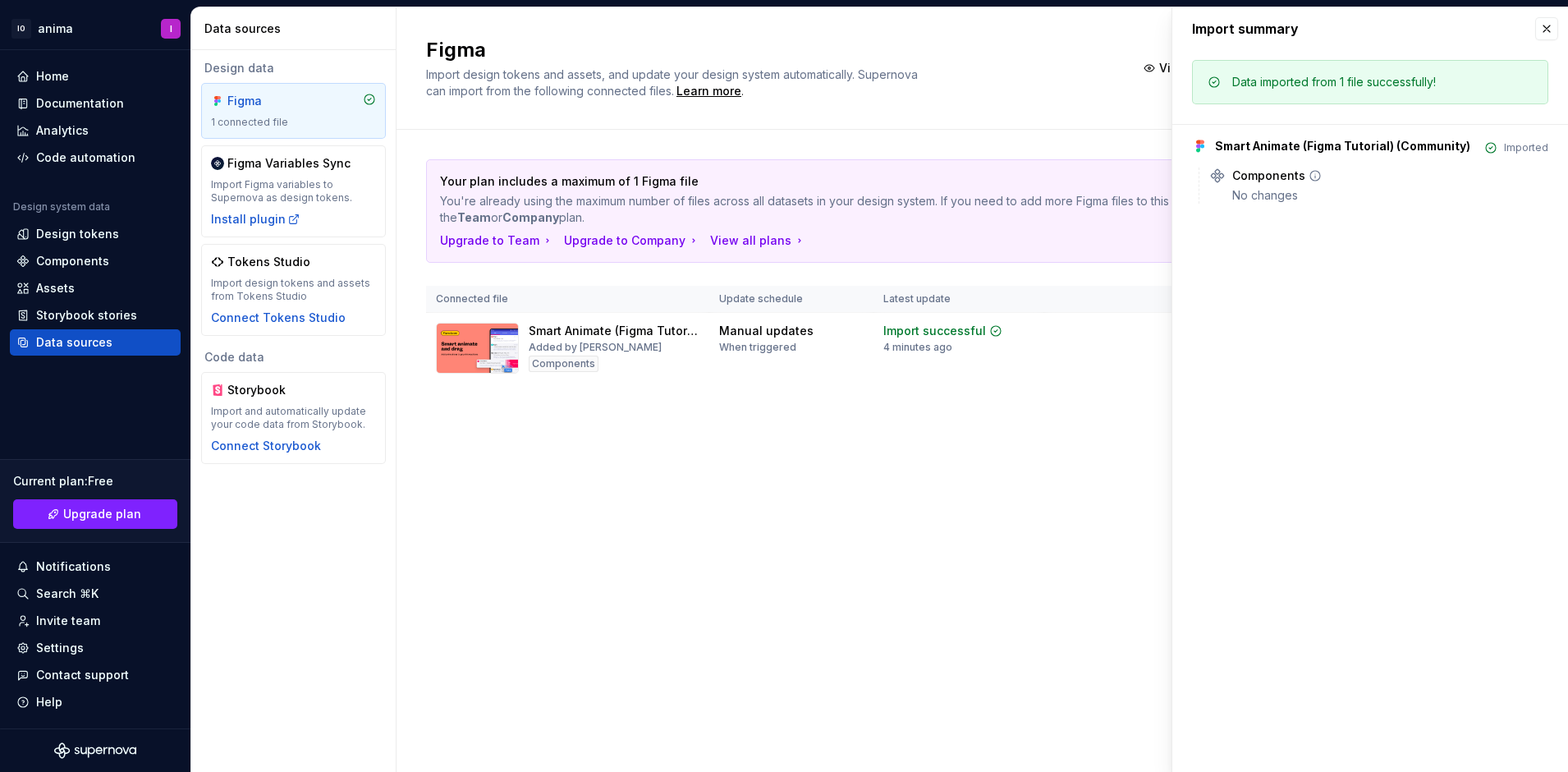
click at [1238, 175] on div "Components" at bounding box center [1268, 175] width 73 height 17
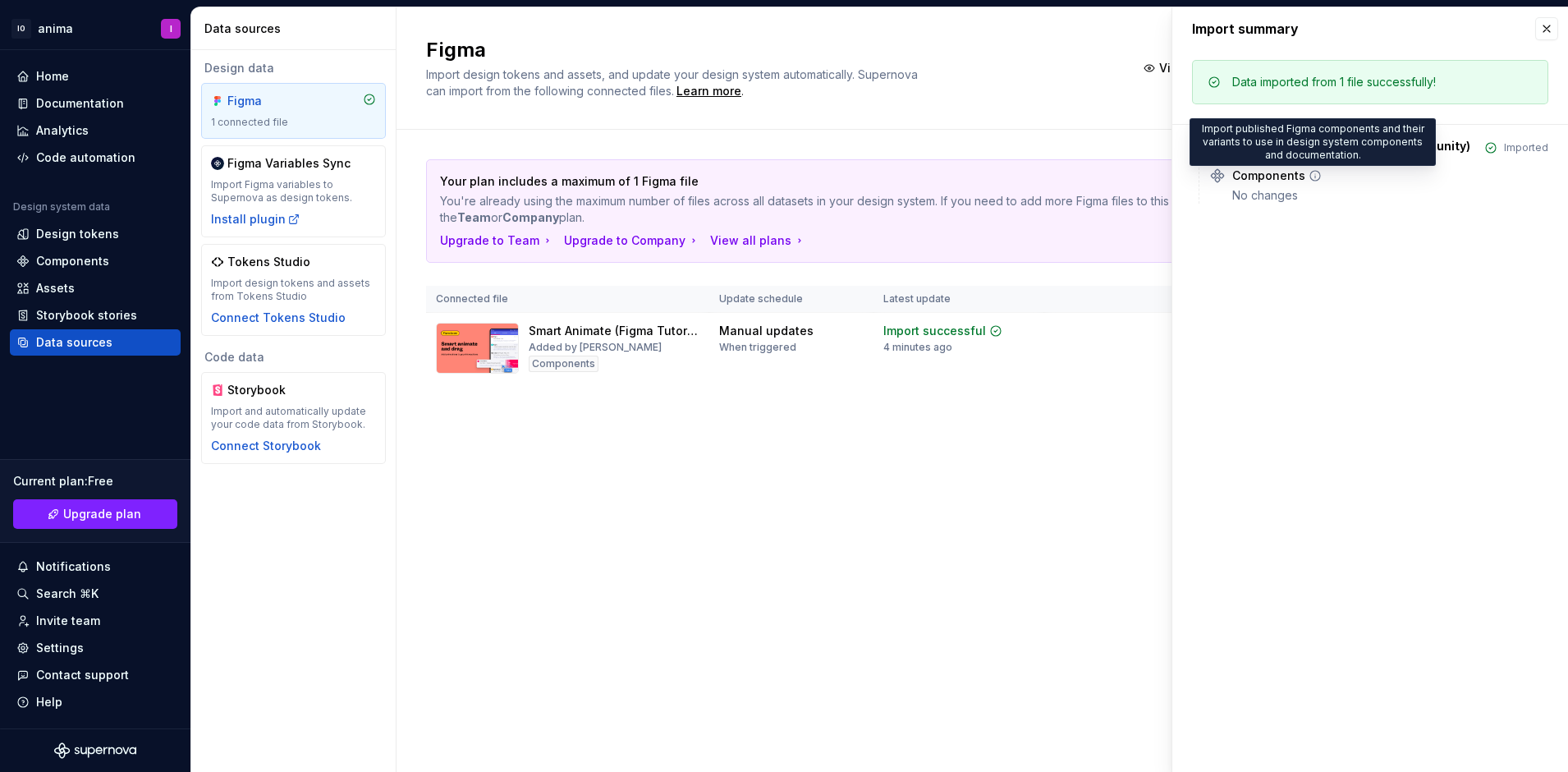
click at [1311, 179] on icon at bounding box center [1315, 175] width 13 height 13
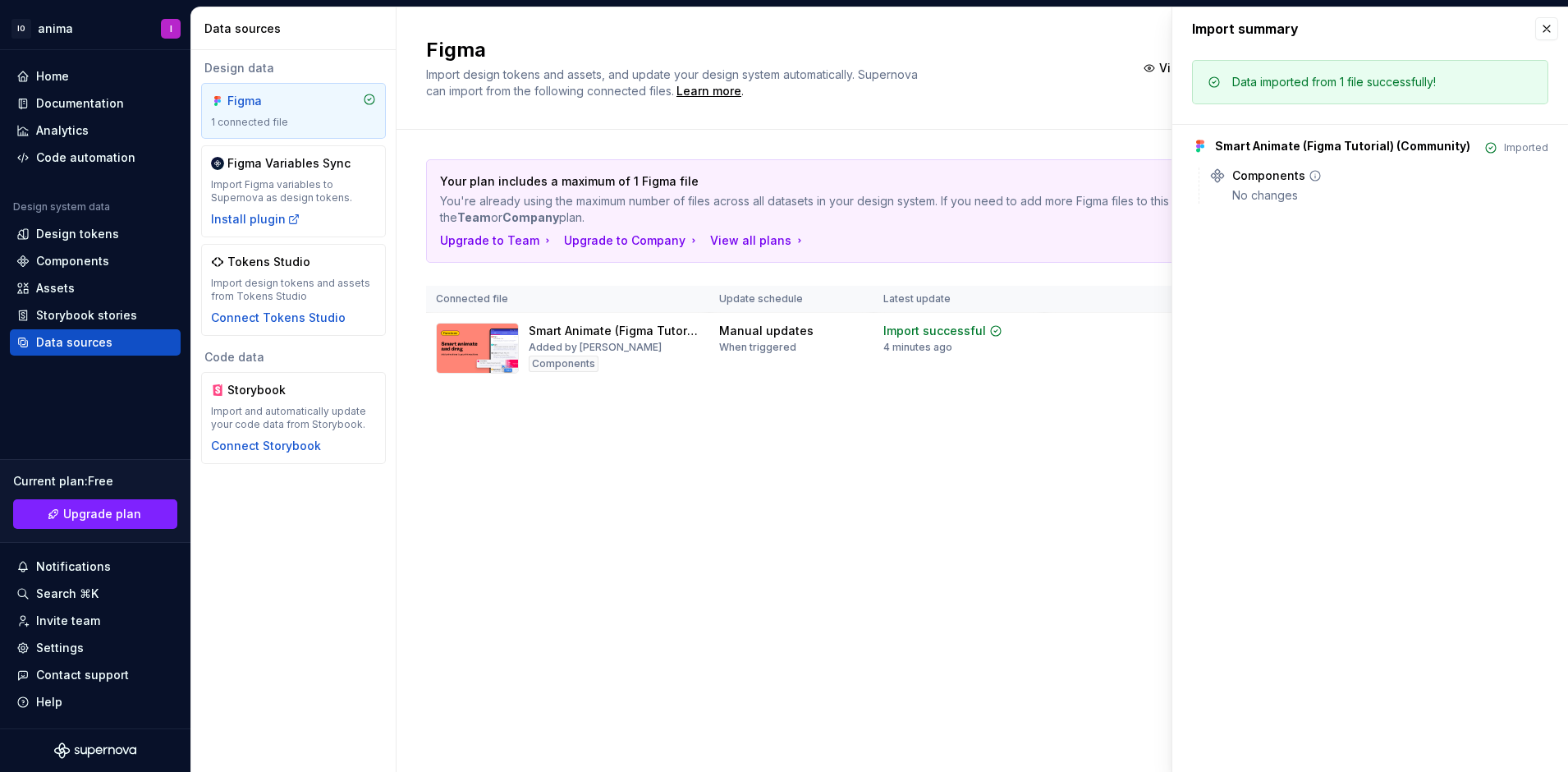
click at [1242, 174] on div "Components" at bounding box center [1268, 175] width 73 height 17
click at [1217, 175] on icon at bounding box center [1218, 175] width 17 height 17
click at [781, 374] on td "Manual updates When triggered" at bounding box center [792, 348] width 164 height 71
click at [606, 383] on div "Your plan includes a maximum of 1 Figma file You're already using the maximum n…" at bounding box center [983, 288] width 1113 height 317
click at [276, 213] on div "Install plugin" at bounding box center [256, 220] width 90 height 17
